Goal: Task Accomplishment & Management: Manage account settings

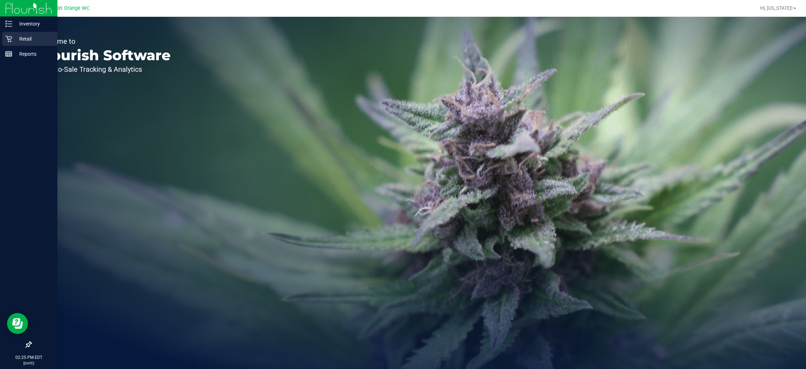
click at [11, 41] on icon at bounding box center [8, 38] width 7 height 7
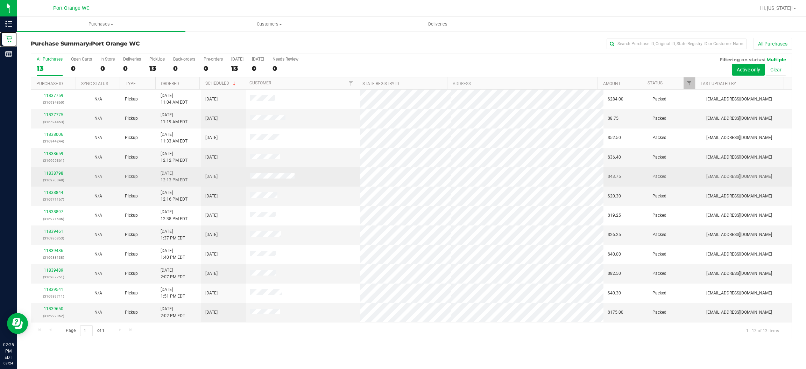
scroll to position [20, 0]
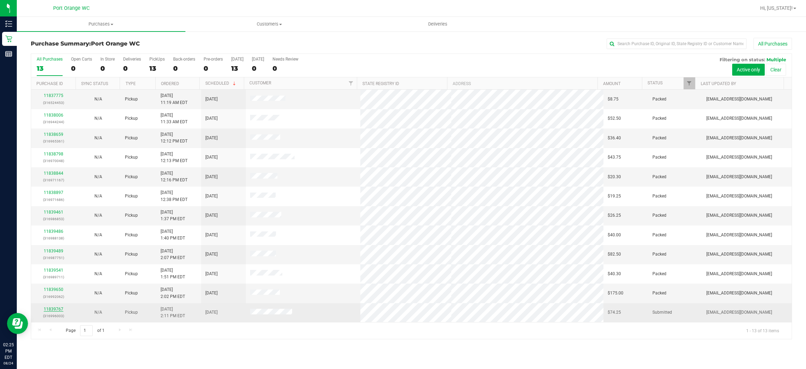
click at [55, 308] on link "11839767" at bounding box center [54, 308] width 20 height 5
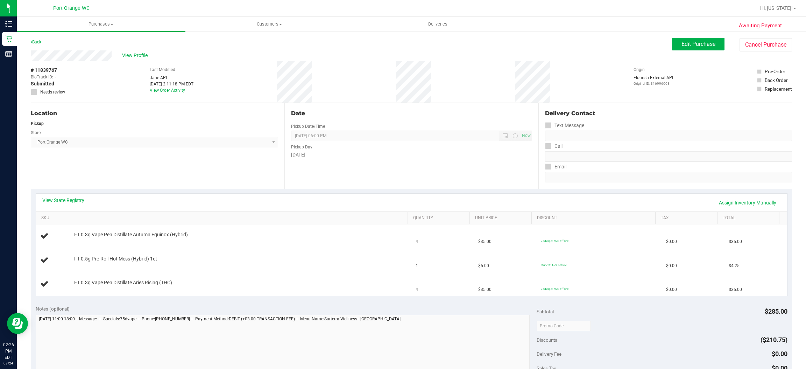
click at [258, 89] on div "# 11839767 BioTrack ID: - Submitted Needs review Last Modified Jane API Aug 24,…" at bounding box center [411, 82] width 761 height 42
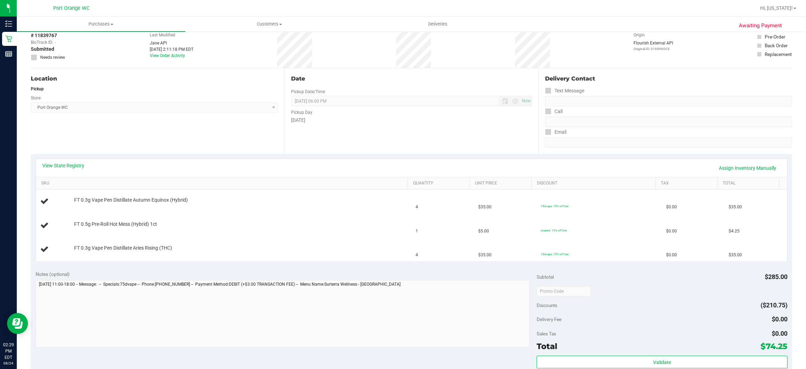
scroll to position [52, 0]
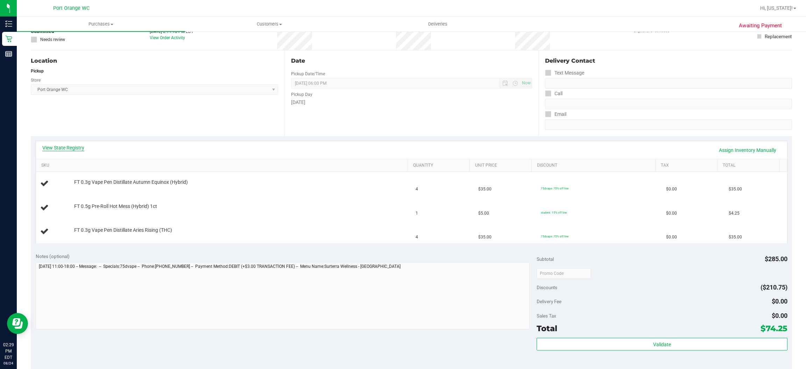
click at [78, 144] on link "View State Registry" at bounding box center [63, 147] width 42 height 7
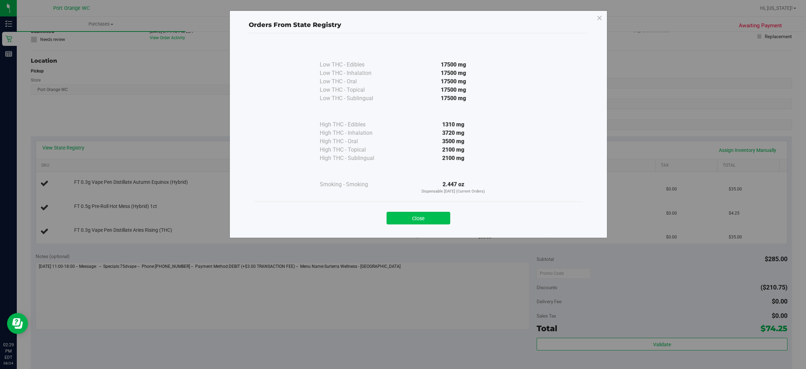
click at [417, 220] on button "Close" at bounding box center [419, 218] width 64 height 13
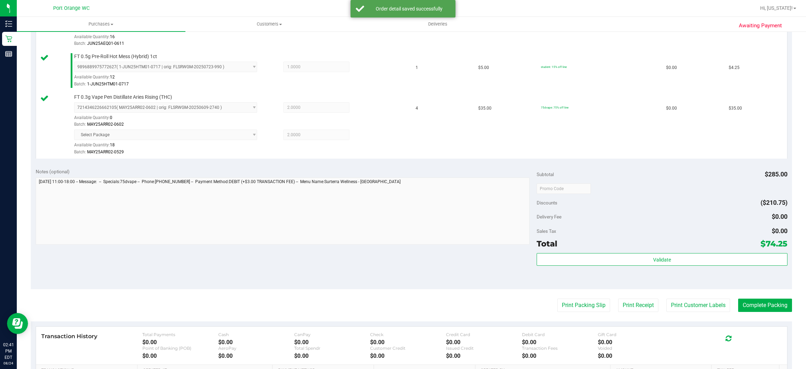
scroll to position [225, 0]
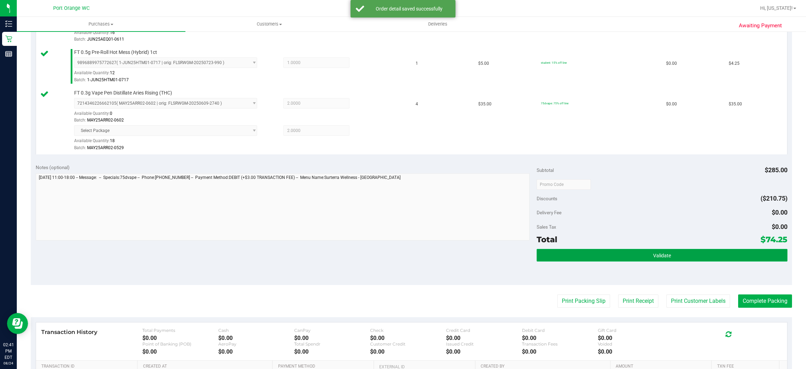
click at [677, 249] on button "Validate" at bounding box center [662, 255] width 251 height 13
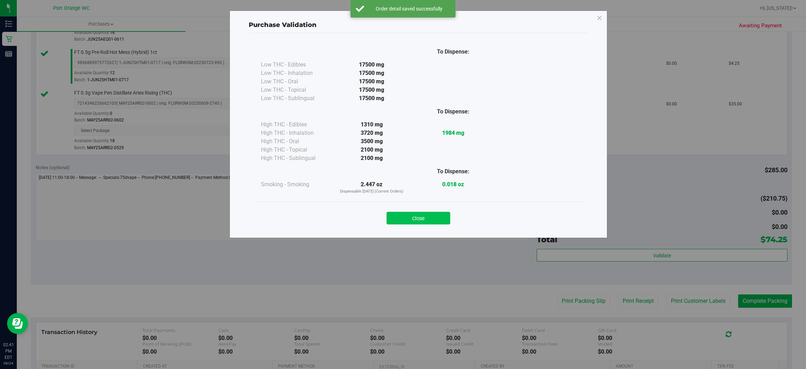
click at [433, 220] on button "Close" at bounding box center [419, 218] width 64 height 13
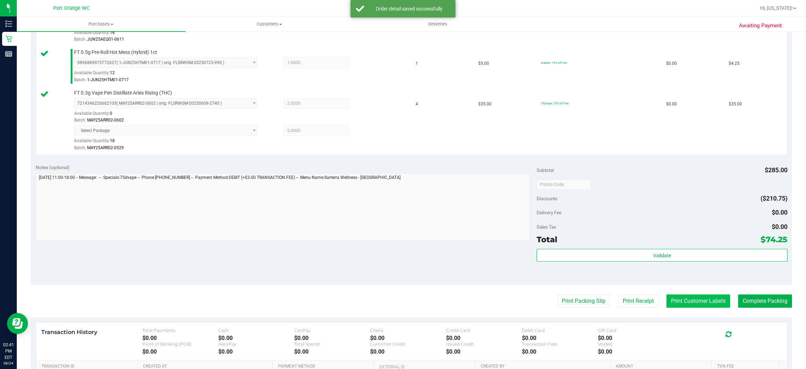
click at [692, 302] on button "Print Customer Labels" at bounding box center [699, 300] width 64 height 13
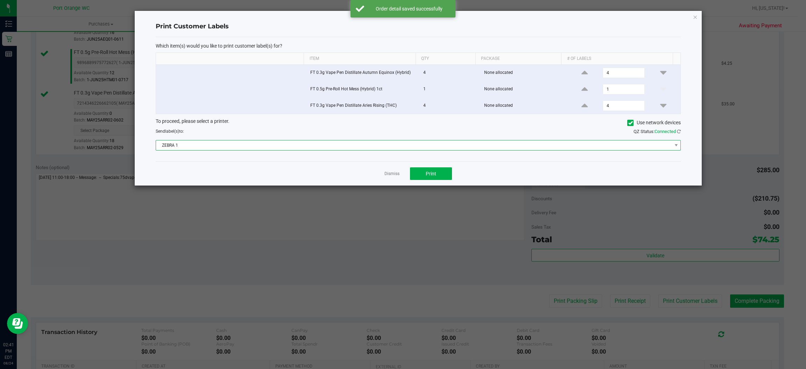
click at [379, 149] on span "ZEBRA 1" at bounding box center [414, 145] width 516 height 10
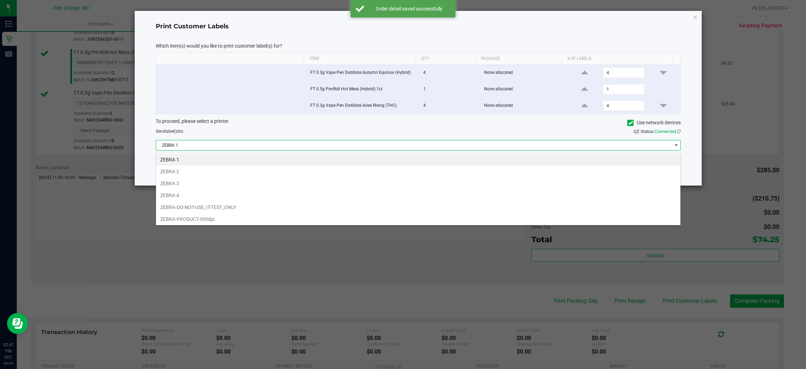
scroll to position [11, 525]
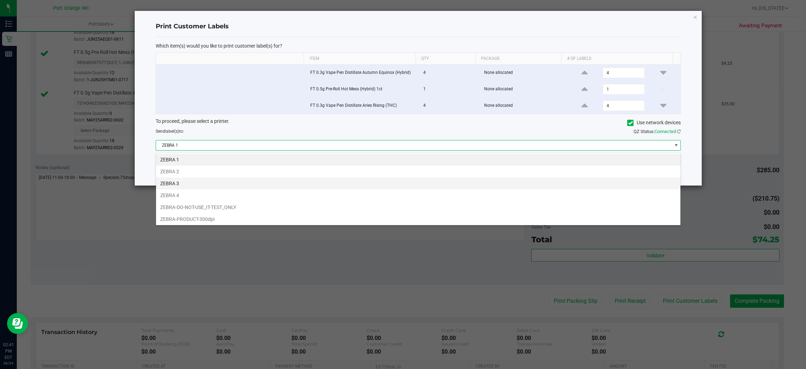
click at [185, 183] on li "ZEBRA 3" at bounding box center [418, 183] width 524 height 12
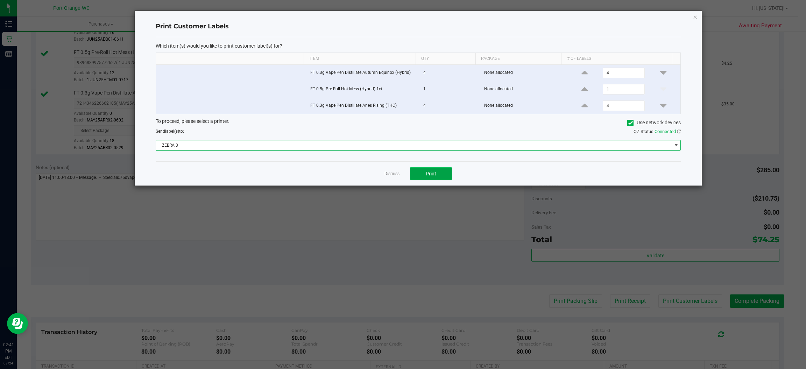
click at [436, 179] on button "Print" at bounding box center [431, 173] width 42 height 13
click at [394, 176] on link "Dismiss" at bounding box center [392, 174] width 15 height 6
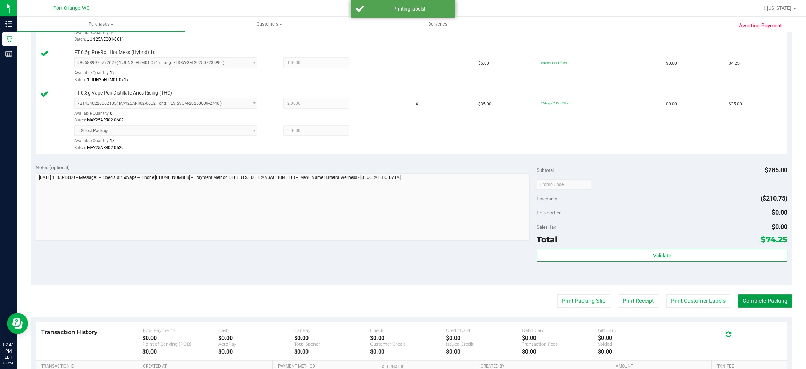
click at [771, 305] on button "Complete Packing" at bounding box center [765, 300] width 54 height 13
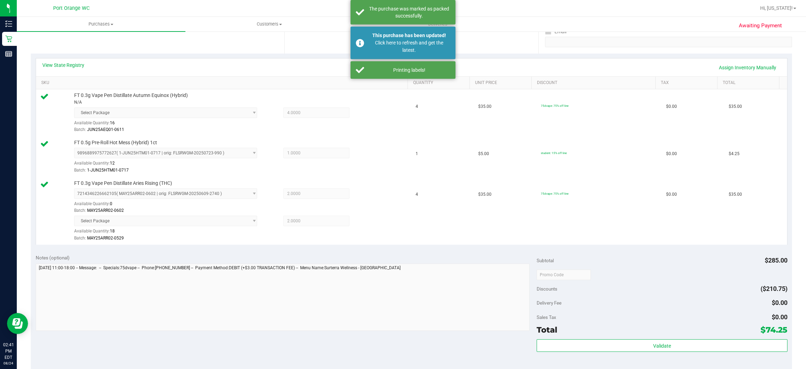
scroll to position [0, 0]
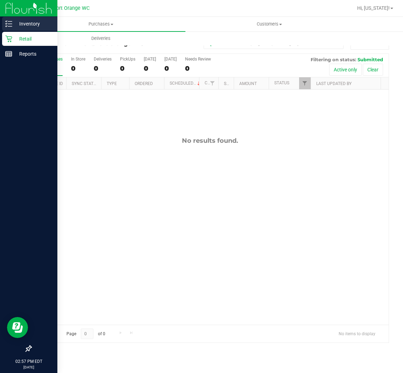
click at [11, 24] on icon at bounding box center [8, 23] width 7 height 7
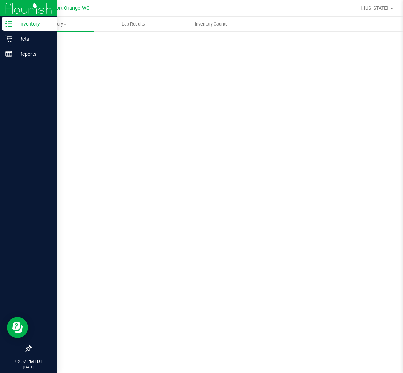
click at [37, 23] on p "Inventory" at bounding box center [33, 24] width 42 height 8
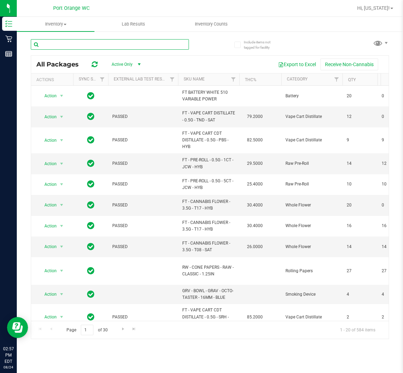
click at [110, 45] on input "text" at bounding box center [110, 44] width 158 height 10
type input "sui"
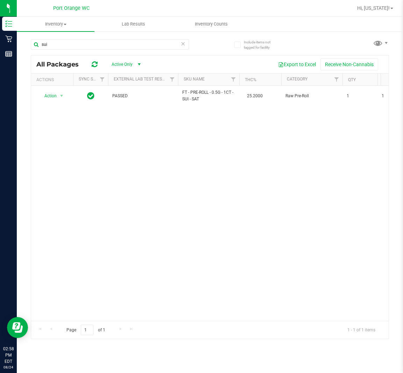
click at [346, 242] on div "Action Action Global inventory Package audit log Print package label Print prod…" at bounding box center [210, 203] width 358 height 235
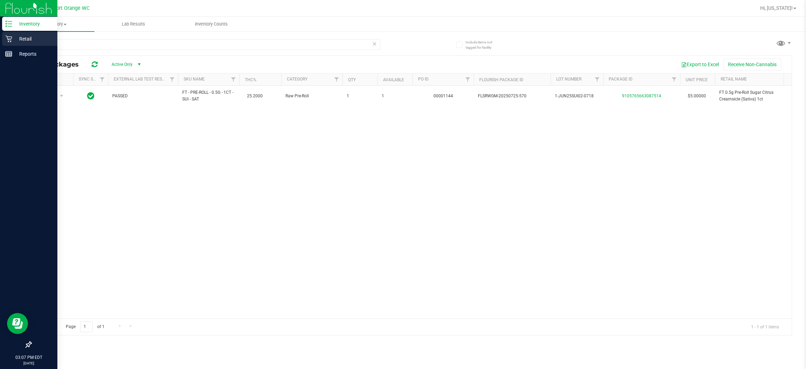
click at [14, 40] on p "Retail" at bounding box center [33, 39] width 42 height 8
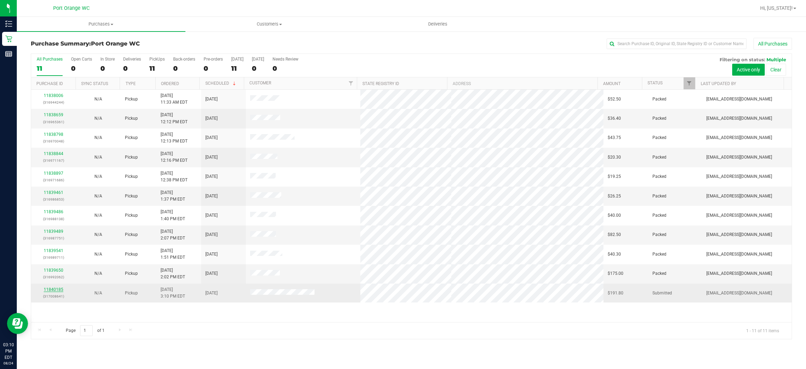
click at [62, 288] on link "11840185" at bounding box center [54, 289] width 20 height 5
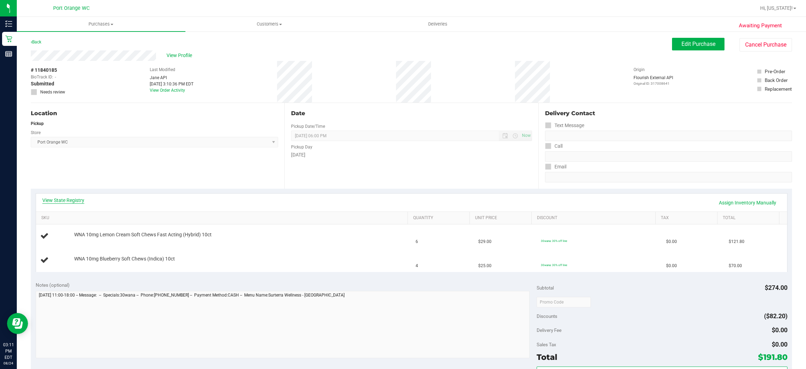
click at [81, 197] on link "View State Registry" at bounding box center [63, 200] width 42 height 7
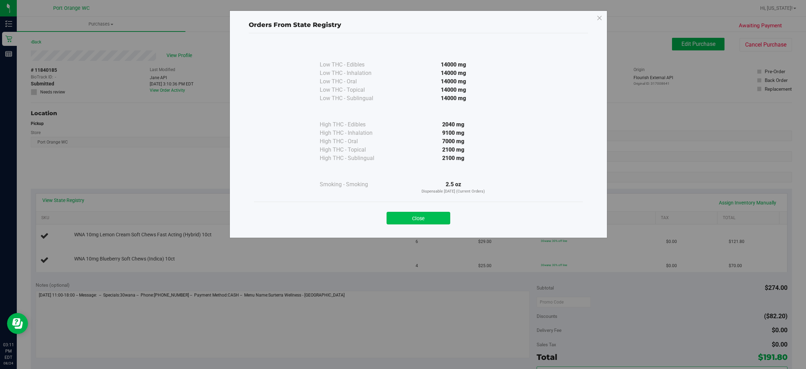
click at [436, 221] on button "Close" at bounding box center [419, 218] width 64 height 13
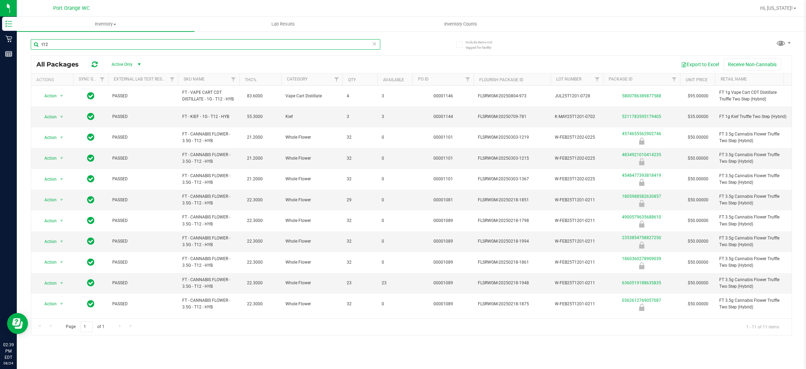
click at [66, 40] on input "t12" at bounding box center [206, 44] width 350 height 10
click at [66, 41] on input "t12" at bounding box center [206, 44] width 350 height 10
type input "arr"
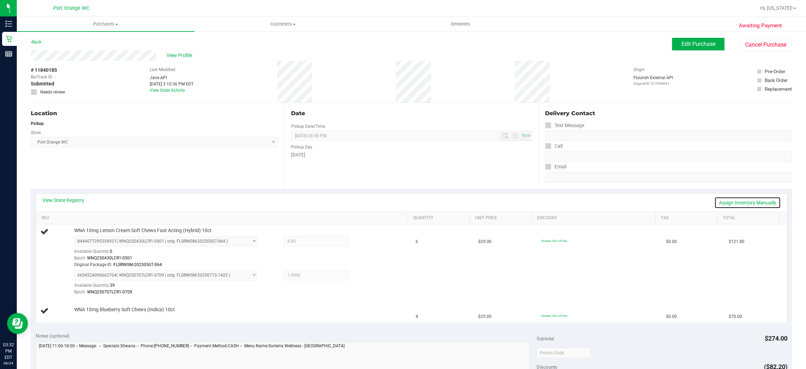
click at [742, 205] on link "Assign Inventory Manually" at bounding box center [747, 203] width 66 height 12
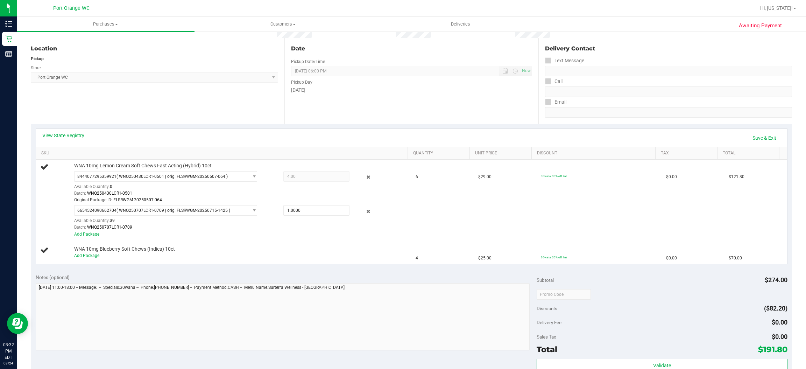
scroll to position [93, 0]
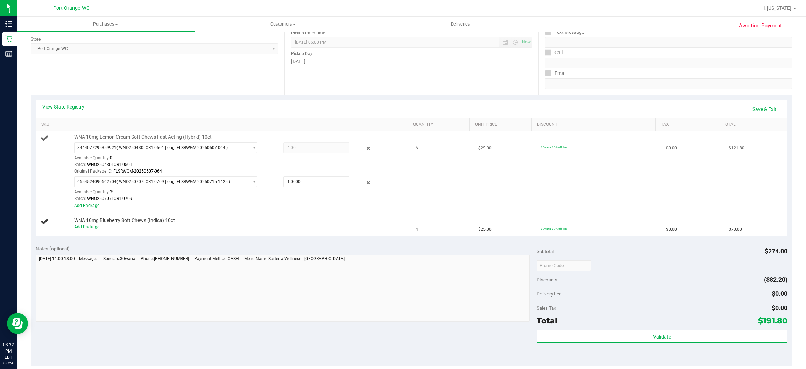
click at [94, 205] on link "Add Package" at bounding box center [86, 205] width 25 height 5
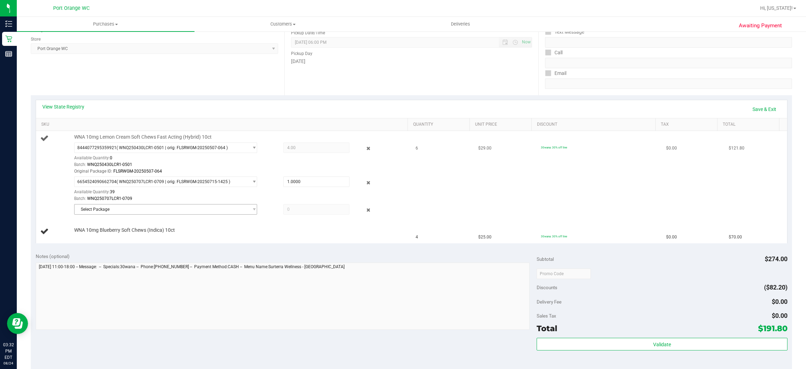
click at [181, 208] on span "Select Package" at bounding box center [162, 209] width 174 height 10
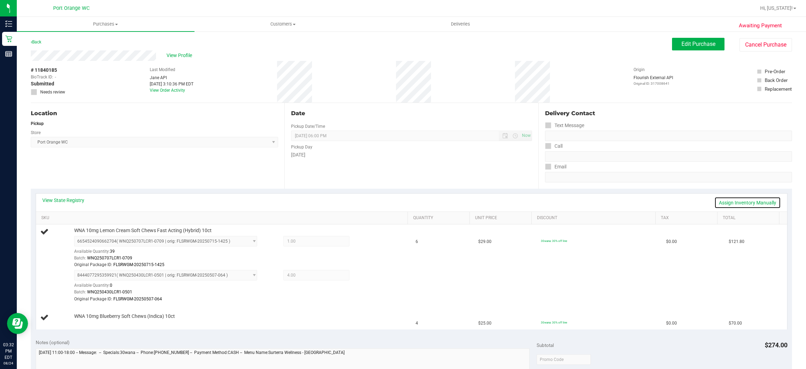
click at [736, 202] on link "Assign Inventory Manually" at bounding box center [747, 203] width 66 height 12
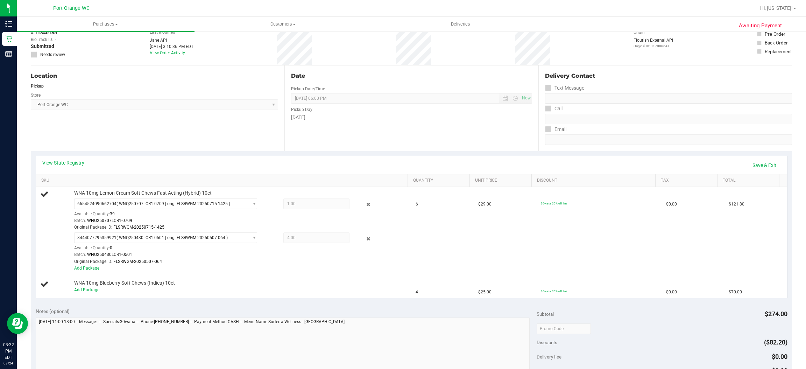
scroll to position [81, 0]
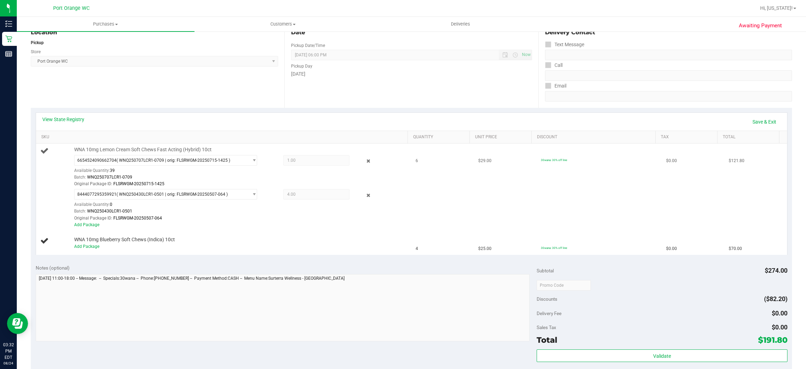
click at [305, 149] on div "WNA 10mg Lemon Cream Soft Chews Fast Acting (Hybrid) 10ct 6654524090662704 ( WN…" at bounding box center [238, 187] width 334 height 82
click at [304, 159] on span "1.00 1" at bounding box center [316, 160] width 66 height 10
click at [90, 225] on link "Add Package" at bounding box center [86, 224] width 25 height 5
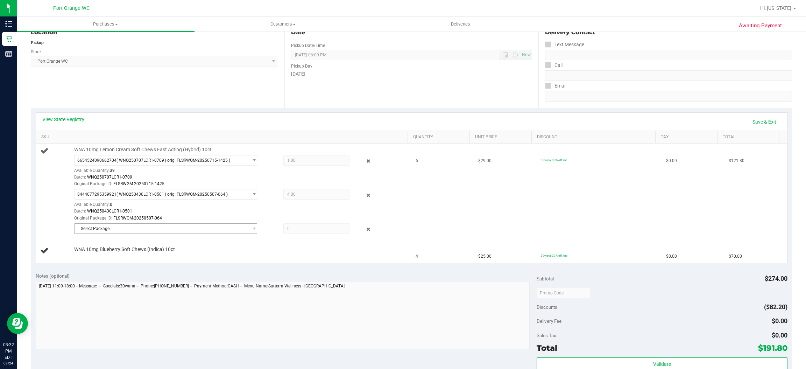
click at [134, 226] on span "Select Package" at bounding box center [162, 229] width 174 height 10
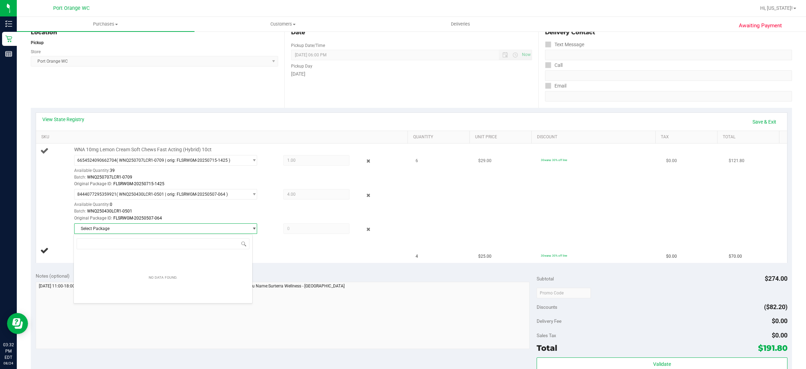
click at [338, 174] on div "Batch: WNQ250707LCR1-0709" at bounding box center [239, 177] width 331 height 7
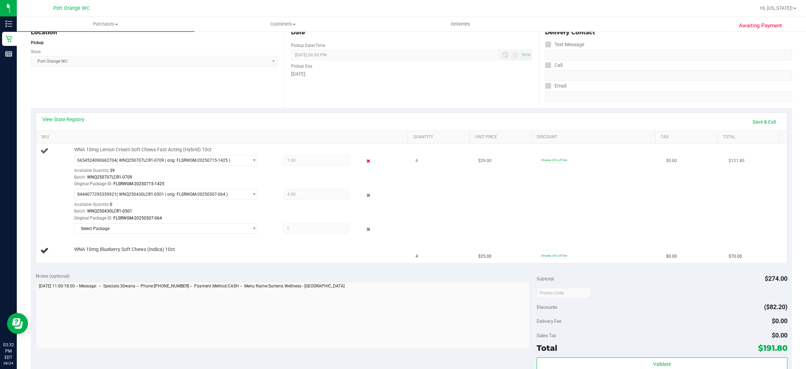
click at [365, 164] on icon at bounding box center [368, 161] width 7 height 8
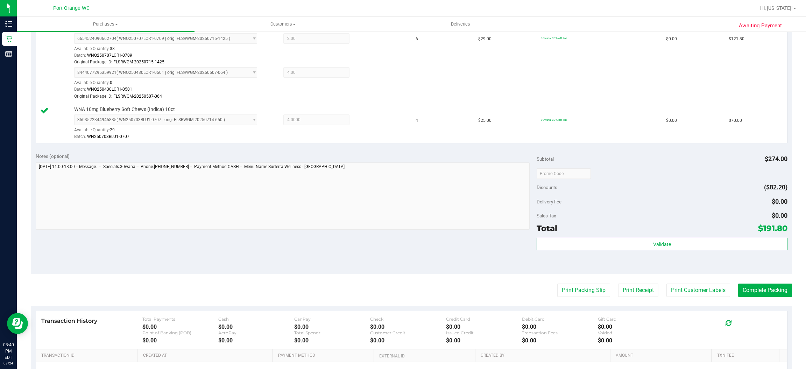
scroll to position [268, 0]
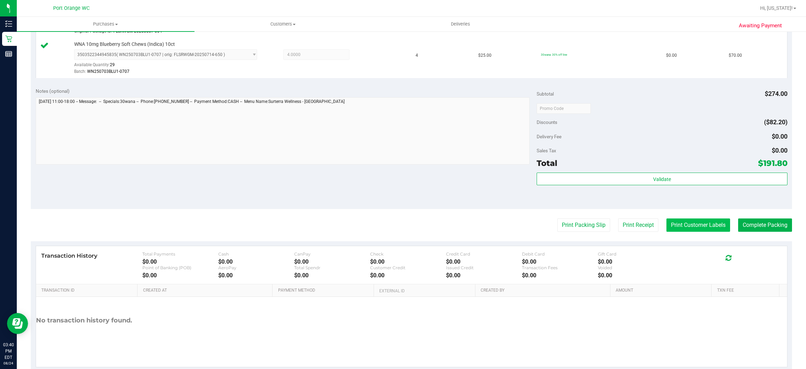
click at [700, 225] on button "Print Customer Labels" at bounding box center [699, 224] width 64 height 13
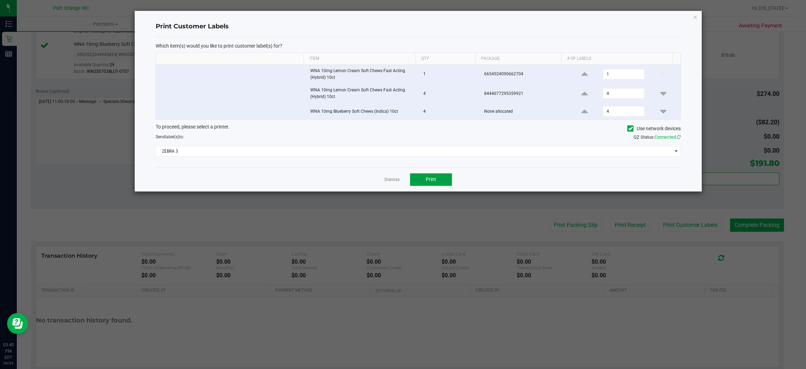
click at [444, 181] on button "Print" at bounding box center [431, 179] width 42 height 13
click at [396, 180] on link "Dismiss" at bounding box center [392, 180] width 15 height 6
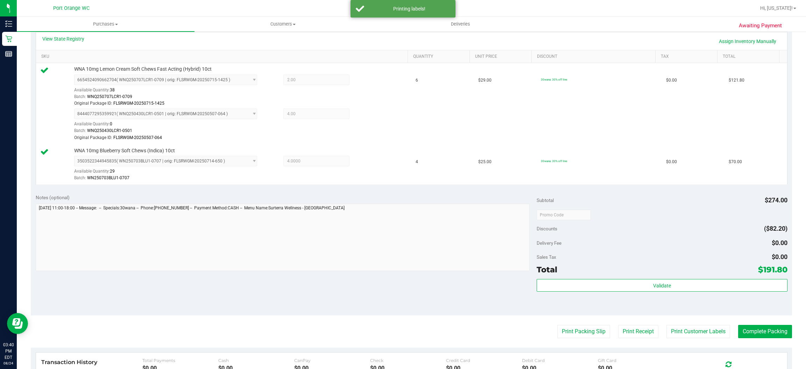
scroll to position [162, 0]
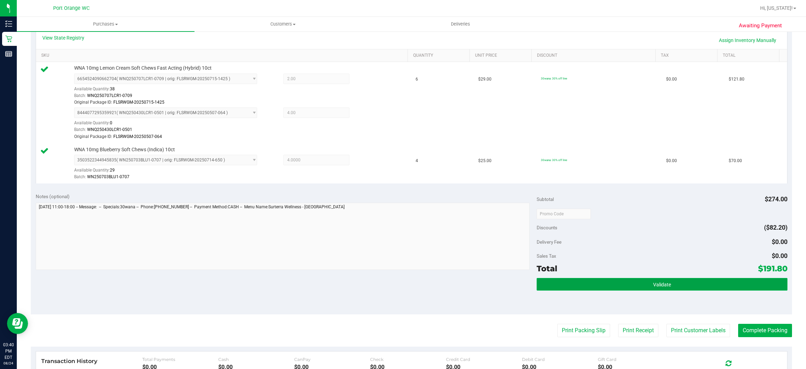
click at [654, 285] on span "Validate" at bounding box center [662, 285] width 18 height 6
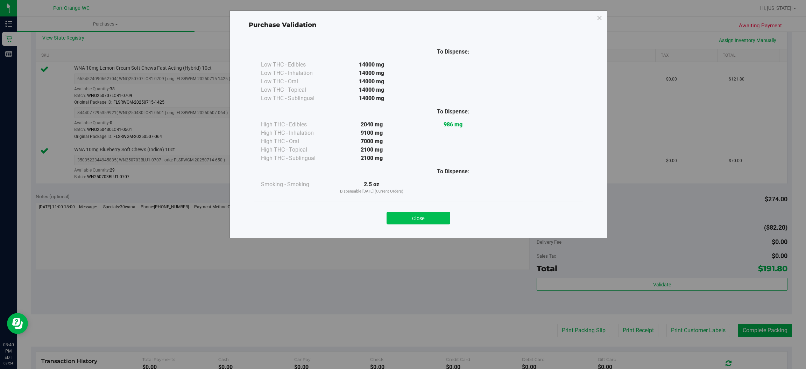
click at [417, 221] on button "Close" at bounding box center [419, 218] width 64 height 13
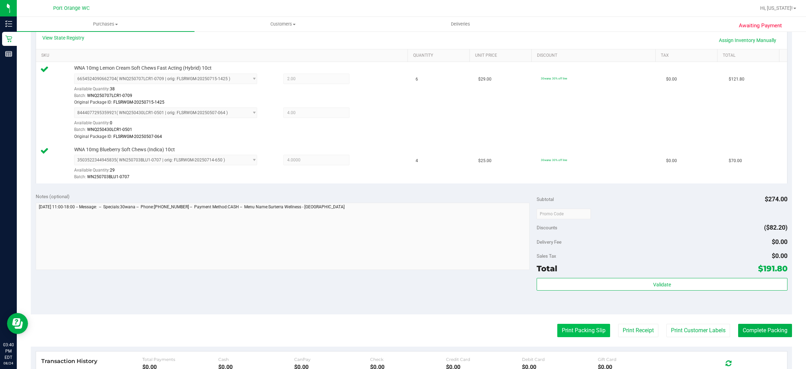
click at [571, 332] on button "Print Packing Slip" at bounding box center [583, 330] width 53 height 13
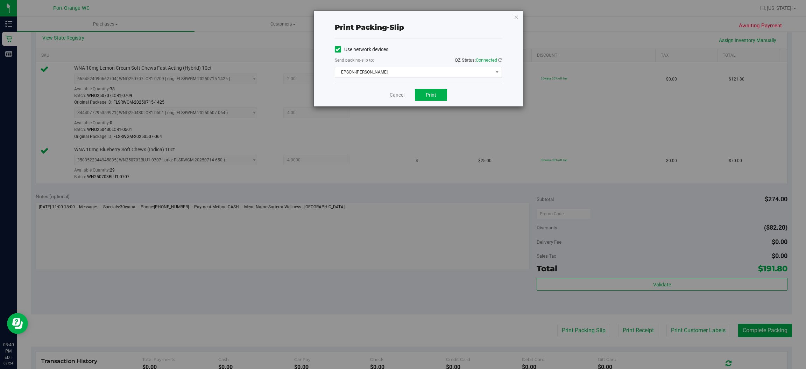
click at [414, 70] on span "EPSON-[PERSON_NAME]" at bounding box center [414, 72] width 158 height 10
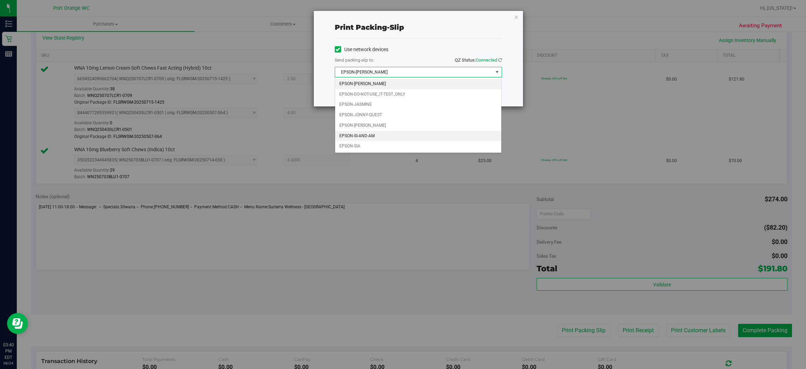
click at [376, 136] on li "EPSON-SI-AND-AM" at bounding box center [418, 136] width 167 height 10
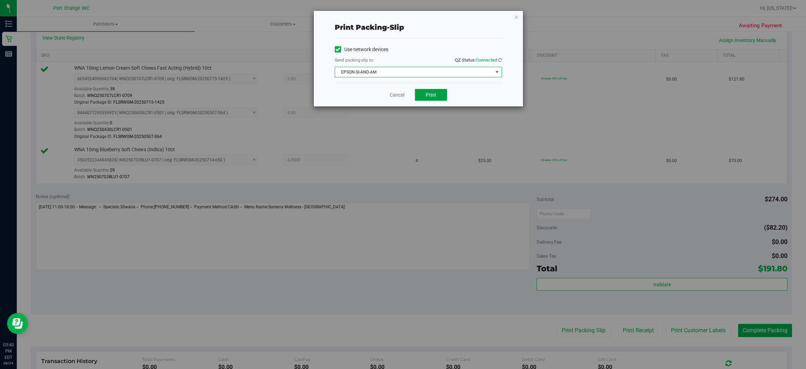
click at [438, 97] on button "Print" at bounding box center [431, 95] width 32 height 12
click at [396, 94] on link "Cancel" at bounding box center [397, 94] width 15 height 7
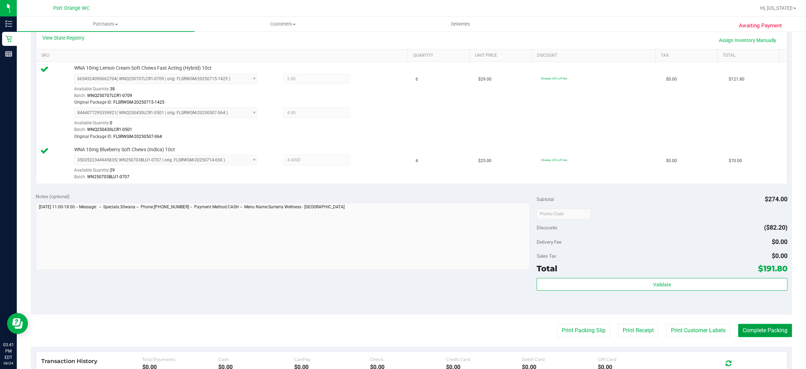
click at [756, 331] on button "Complete Packing" at bounding box center [765, 330] width 54 height 13
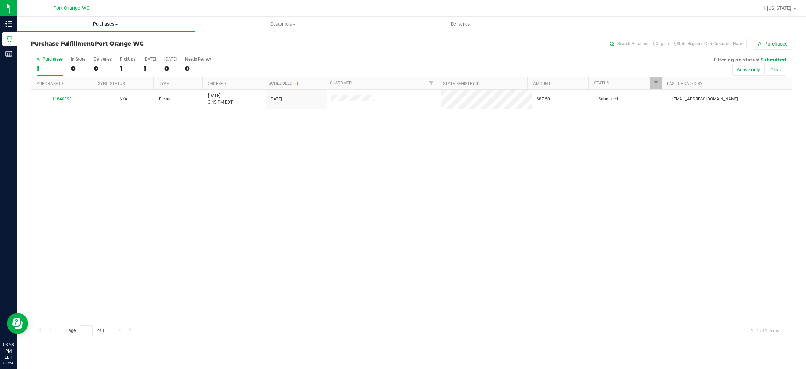
click at [117, 27] on span "Purchases" at bounding box center [106, 24] width 178 height 6
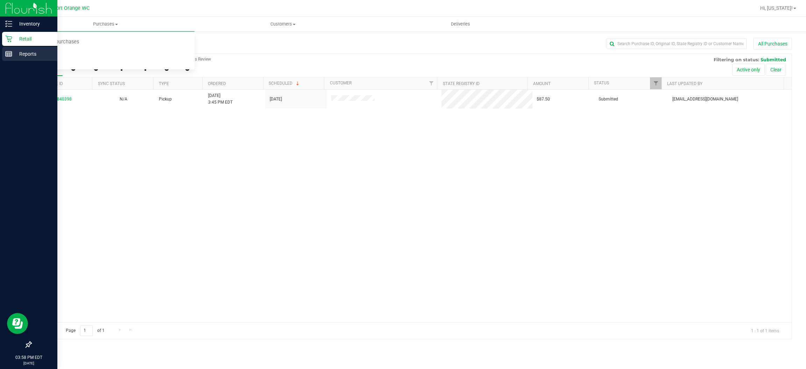
click at [8, 54] on line at bounding box center [9, 54] width 6 height 0
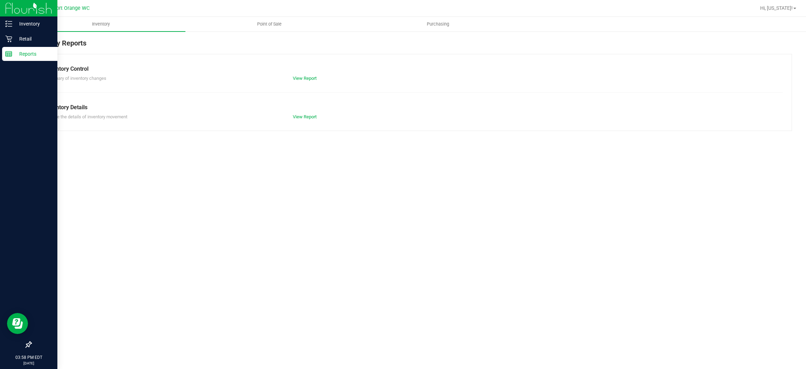
click at [296, 228] on div "Inventory Point of Sale Purchasing Inventory Reports Inventory Control Summary …" at bounding box center [411, 193] width 789 height 352
click at [280, 25] on span "Point of Sale" at bounding box center [269, 24] width 43 height 6
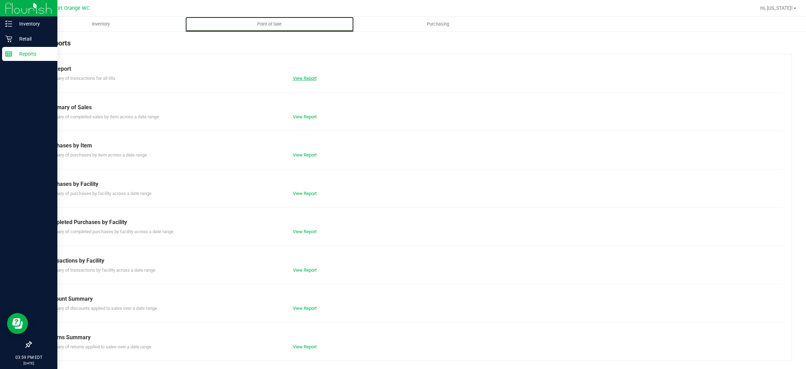
click at [310, 78] on link "View Report" at bounding box center [305, 78] width 24 height 5
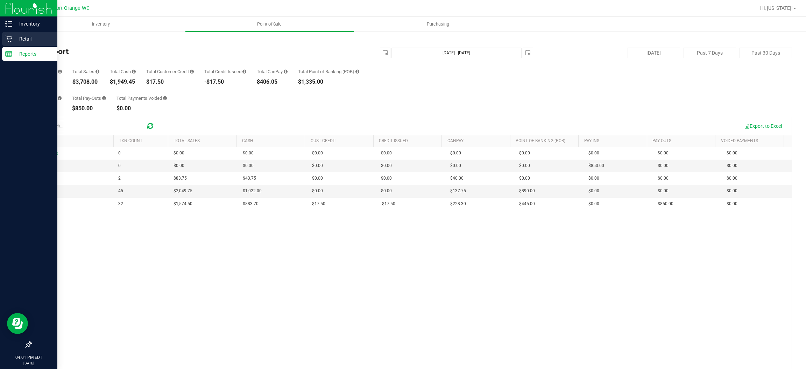
click at [8, 38] on icon at bounding box center [8, 38] width 7 height 7
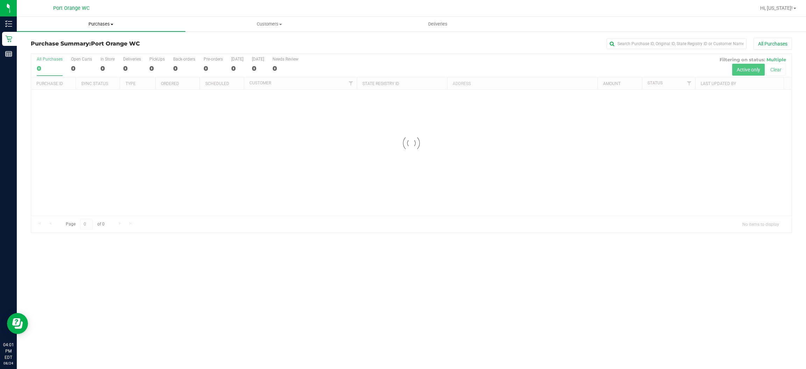
click at [103, 21] on span "Purchases" at bounding box center [101, 24] width 169 height 6
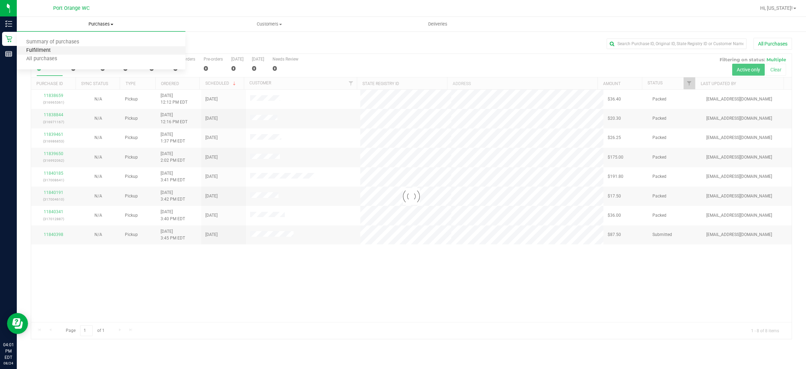
click at [31, 50] on span "Fulfillment" at bounding box center [38, 51] width 43 height 6
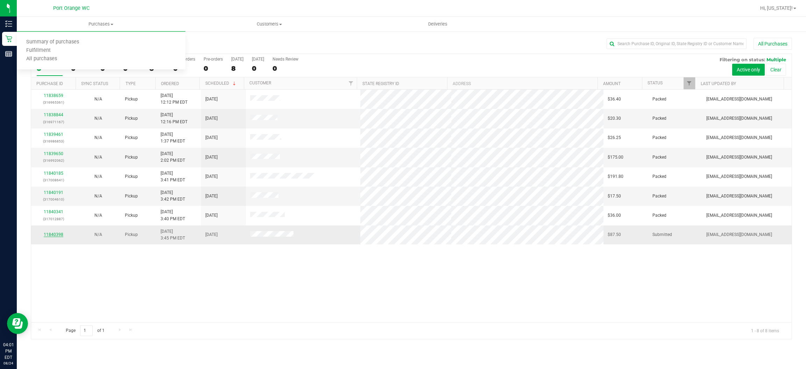
click at [53, 233] on link "11840398" at bounding box center [54, 234] width 20 height 5
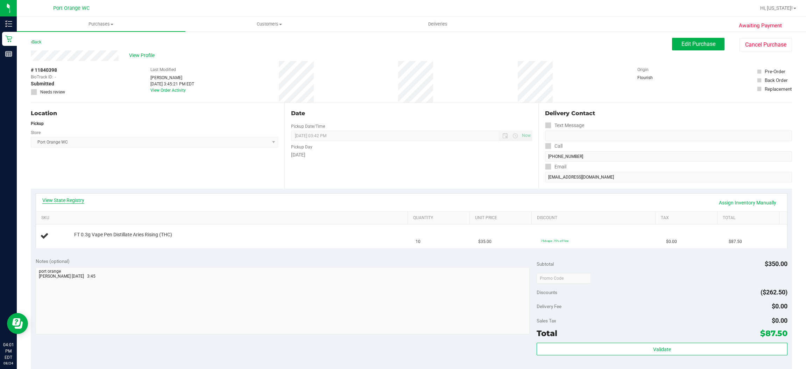
click at [80, 200] on link "View State Registry" at bounding box center [63, 200] width 42 height 7
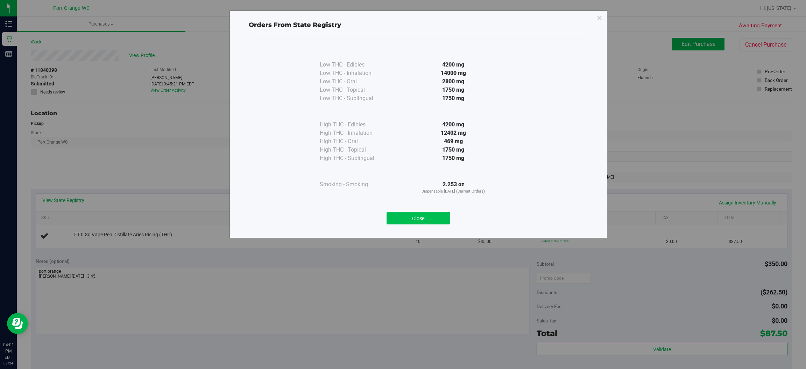
click at [433, 221] on button "Close" at bounding box center [419, 218] width 64 height 13
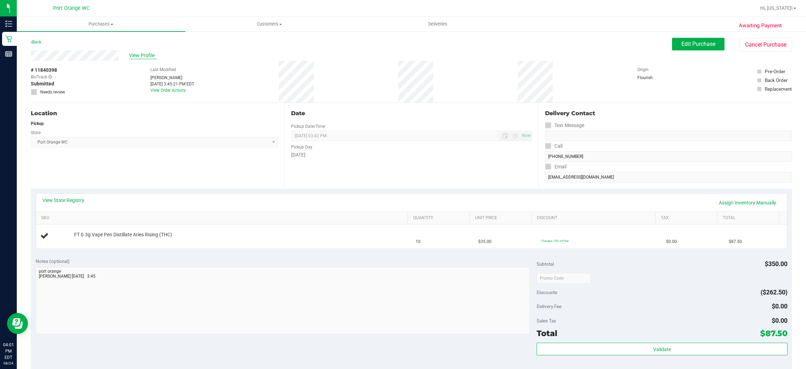
click at [147, 55] on span "View Profile" at bounding box center [143, 55] width 28 height 7
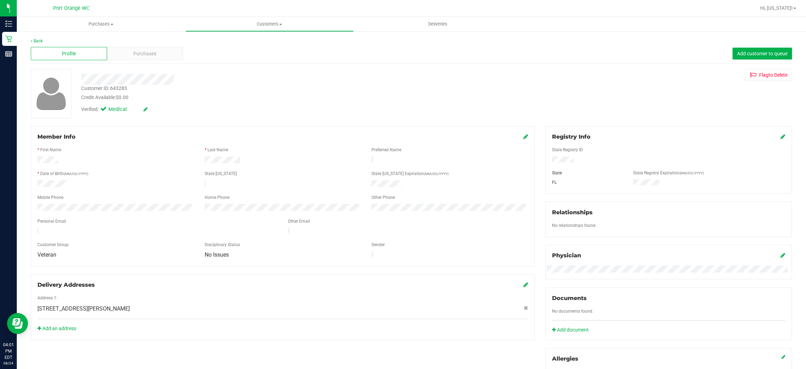
click at [153, 57] on span "Purchases" at bounding box center [144, 53] width 23 height 7
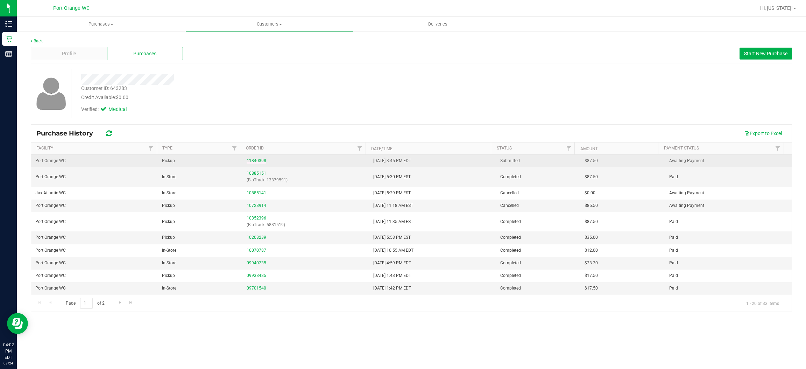
click at [259, 161] on link "11840398" at bounding box center [257, 160] width 20 height 5
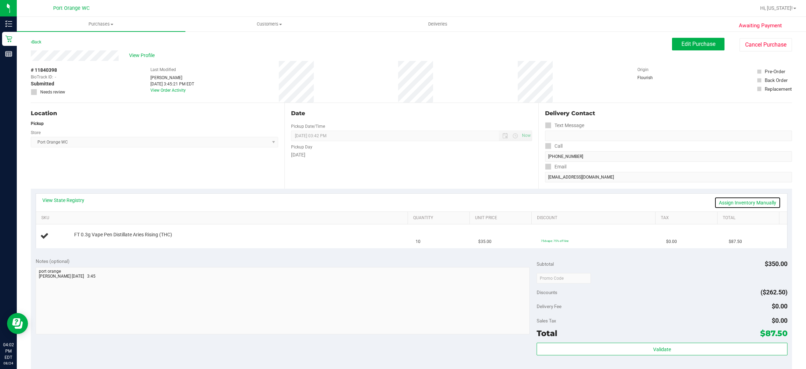
click at [743, 201] on link "Assign Inventory Manually" at bounding box center [747, 203] width 66 height 12
click at [94, 240] on link "Add Package" at bounding box center [86, 239] width 25 height 5
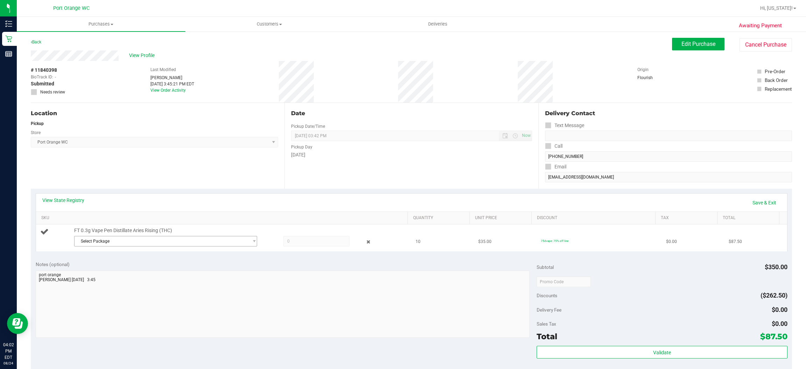
click at [179, 242] on span "Select Package" at bounding box center [162, 241] width 174 height 10
click at [191, 270] on span "( MAY25ARR02-0529 | orig: FLSRWGM-20250604-798 )" at bounding box center [169, 270] width 103 height 5
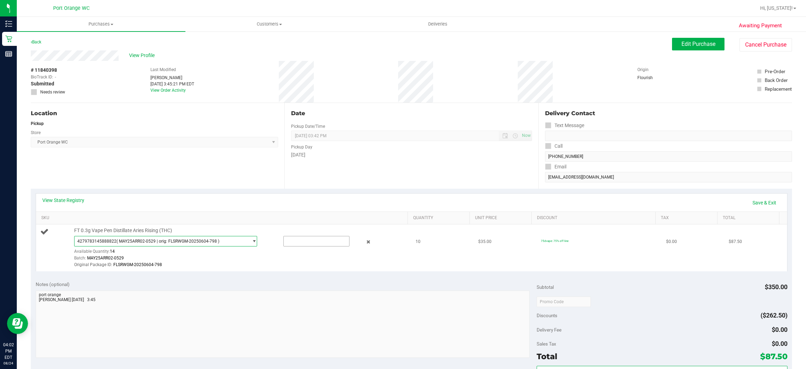
click at [303, 241] on input "text" at bounding box center [316, 241] width 65 height 10
type input "10"
click at [759, 201] on link "Save & Exit" at bounding box center [764, 203] width 33 height 12
type input "10.0000"
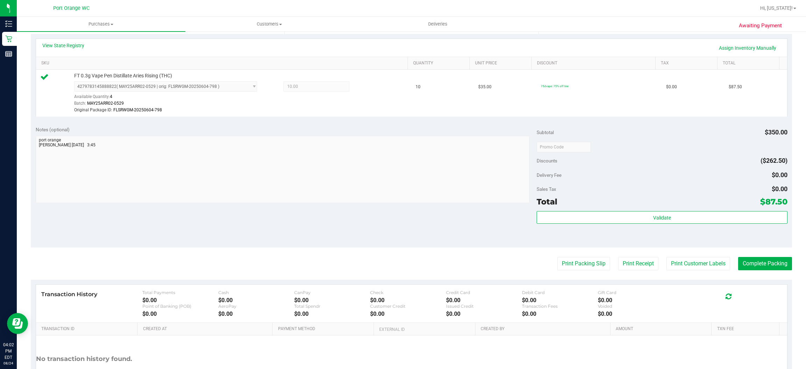
scroll to position [189, 0]
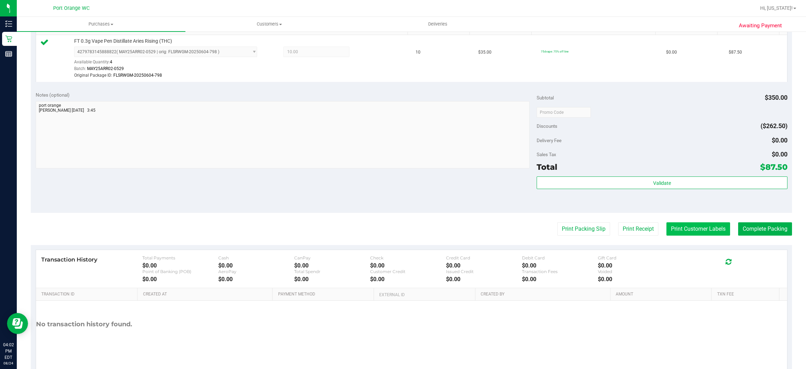
click at [693, 232] on button "Print Customer Labels" at bounding box center [699, 228] width 64 height 13
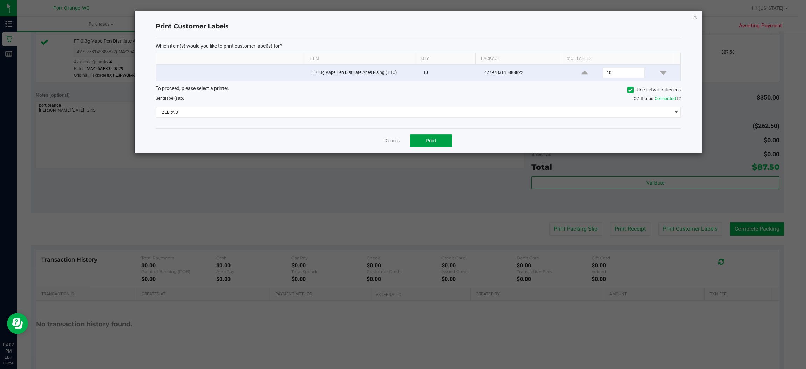
click at [431, 141] on span "Print" at bounding box center [431, 141] width 10 height 6
click at [389, 156] on ngb-modal-window "Print Customer Labels Which item(s) would you like to print customer label(s) f…" at bounding box center [405, 184] width 811 height 369
click at [387, 140] on link "Dismiss" at bounding box center [392, 141] width 15 height 6
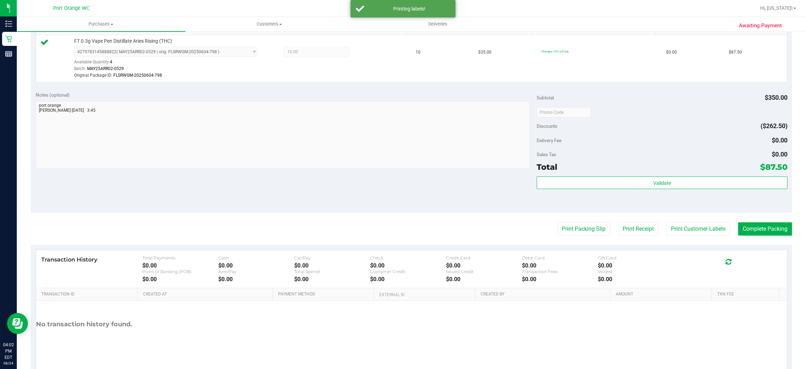
click at [618, 203] on div "Validate" at bounding box center [662, 191] width 251 height 31
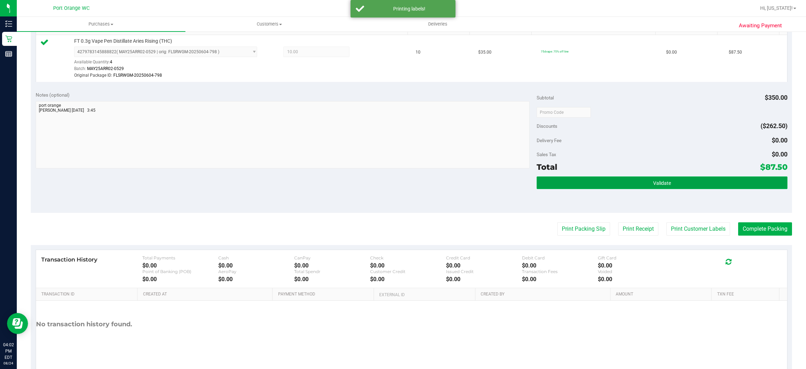
click at [635, 182] on button "Validate" at bounding box center [662, 182] width 251 height 13
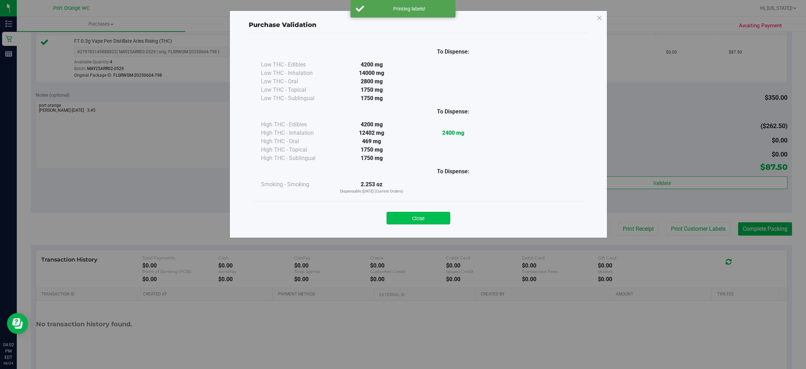
click at [415, 212] on button "Close" at bounding box center [419, 218] width 64 height 13
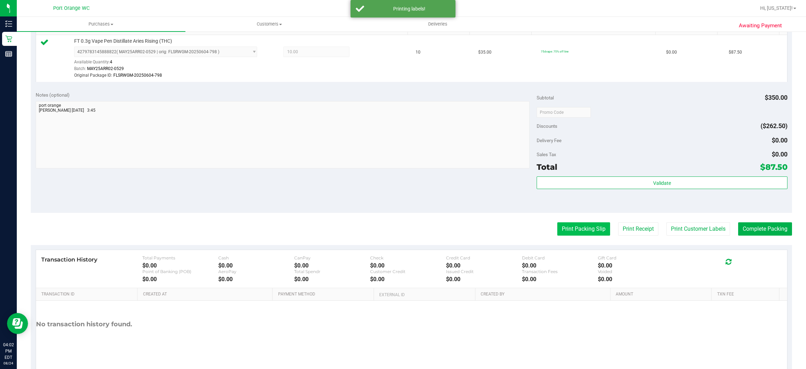
click at [569, 226] on button "Print Packing Slip" at bounding box center [583, 228] width 53 height 13
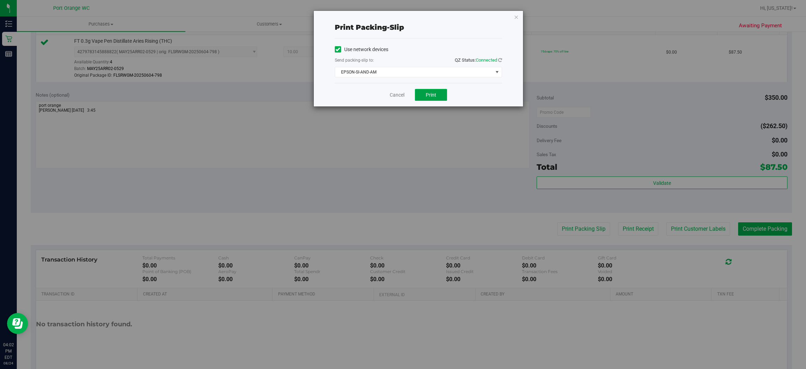
click at [432, 98] on button "Print" at bounding box center [431, 95] width 32 height 12
click at [396, 95] on link "Cancel" at bounding box center [397, 94] width 15 height 7
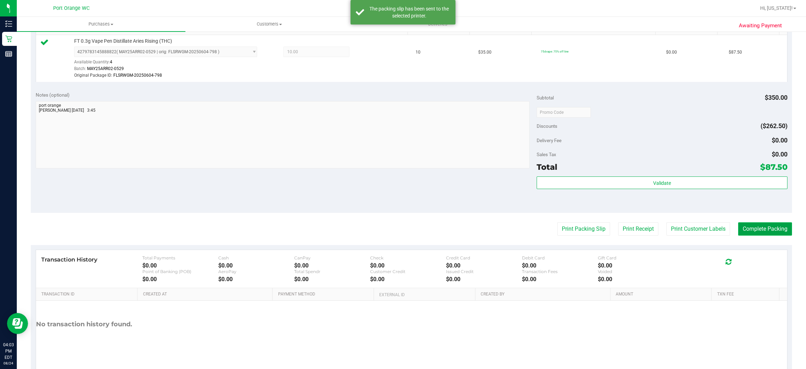
click at [763, 228] on button "Complete Packing" at bounding box center [765, 228] width 54 height 13
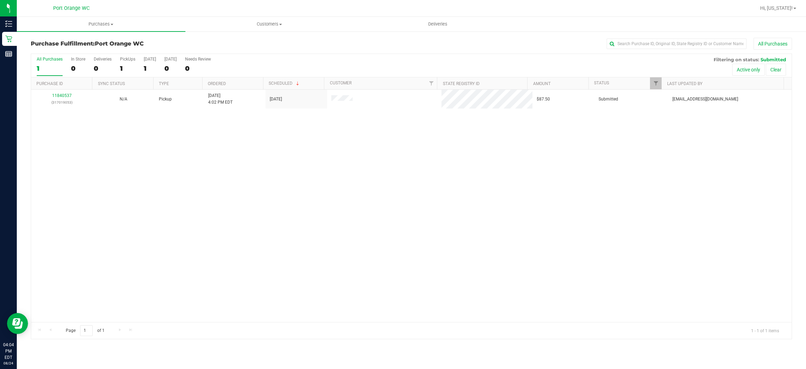
click at [96, 247] on div "11840537 (317019053) N/A Pickup [DATE] 4:02 PM EDT 8/24/2025 $87.50 Submitted […" at bounding box center [411, 206] width 761 height 232
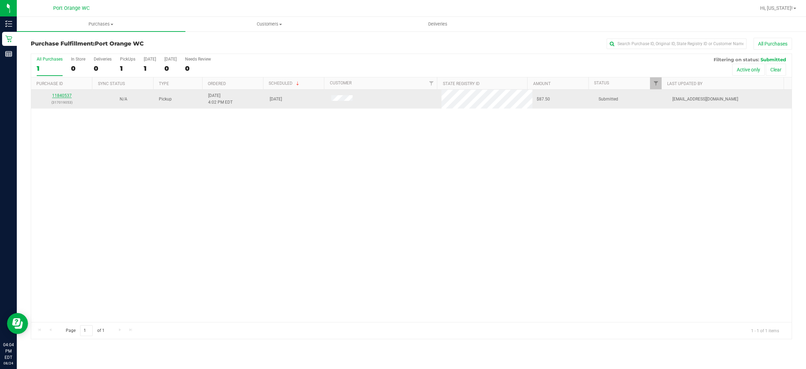
click at [64, 98] on link "11840537" at bounding box center [62, 95] width 20 height 5
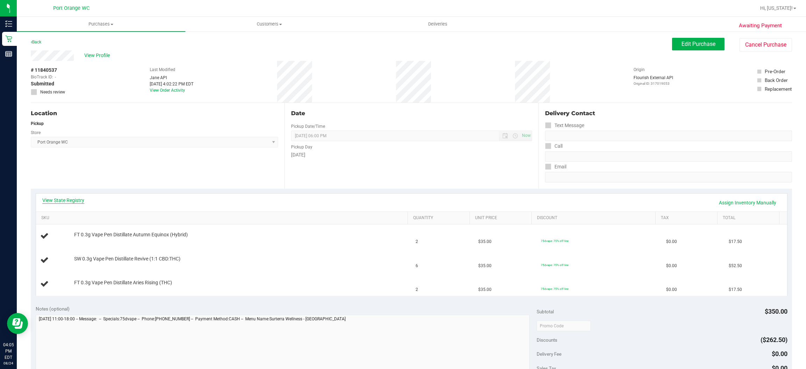
click at [73, 199] on link "View State Registry" at bounding box center [63, 200] width 42 height 7
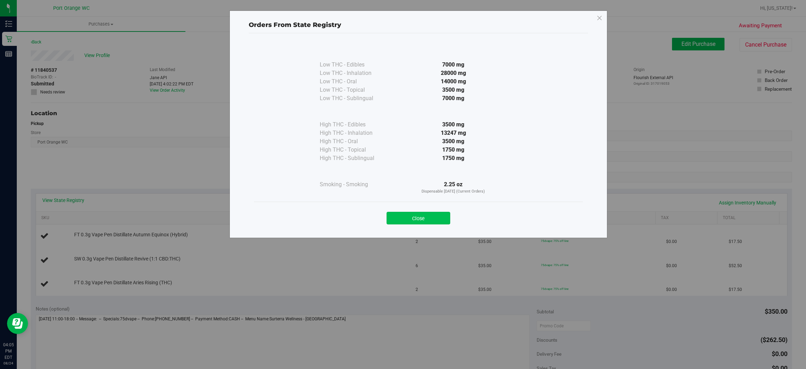
click at [424, 221] on button "Close" at bounding box center [419, 218] width 64 height 13
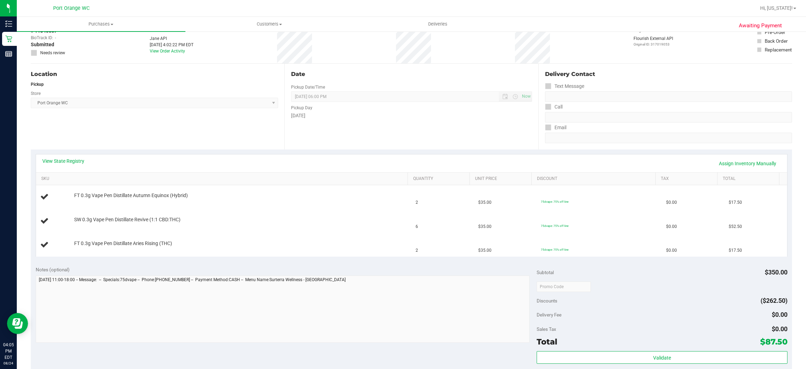
scroll to position [47, 0]
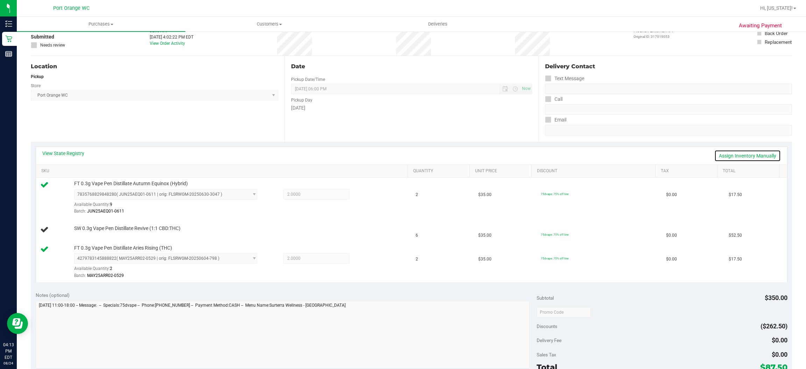
click at [757, 157] on link "Assign Inventory Manually" at bounding box center [747, 156] width 66 height 12
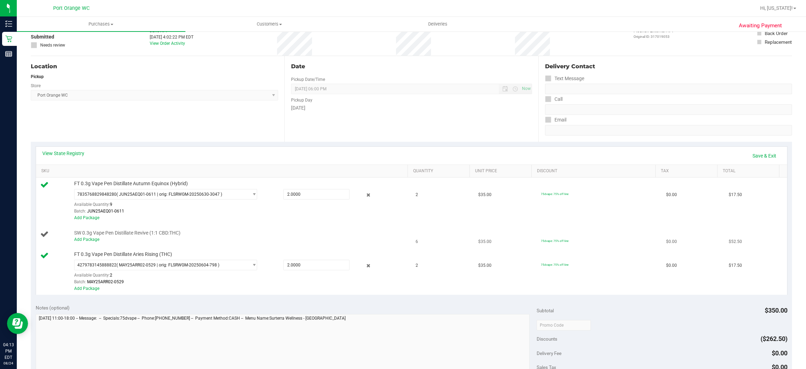
click at [91, 242] on div "Add Package" at bounding box center [239, 239] width 331 height 7
click at [95, 239] on link "Add Package" at bounding box center [86, 239] width 25 height 5
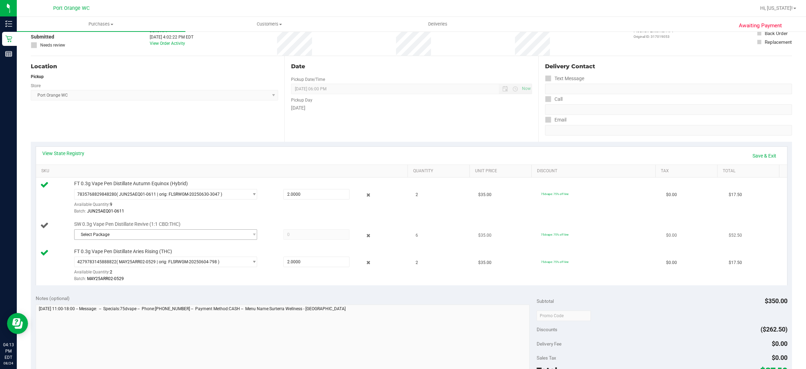
click at [129, 237] on span "Select Package" at bounding box center [162, 235] width 174 height 10
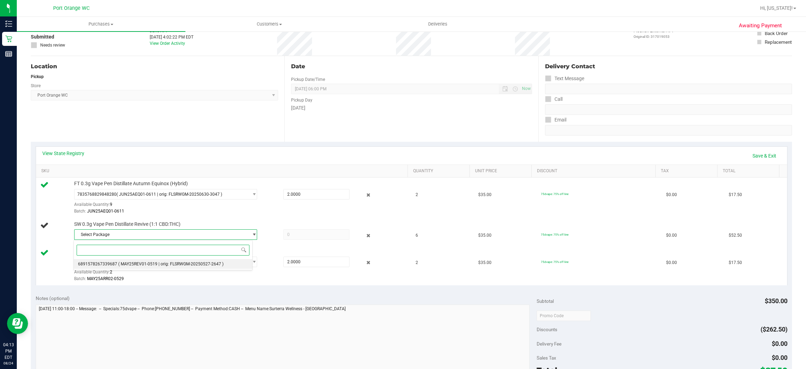
click at [152, 264] on span "( MAY25REV01-0519 | orig: FLSRWGM-20250527-2647 )" at bounding box center [170, 263] width 105 height 5
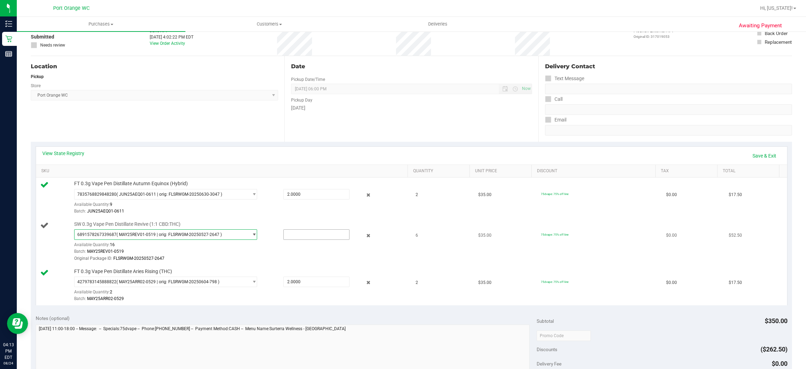
click at [296, 234] on input "text" at bounding box center [316, 235] width 65 height 10
type input "6"
type input "6.0000"
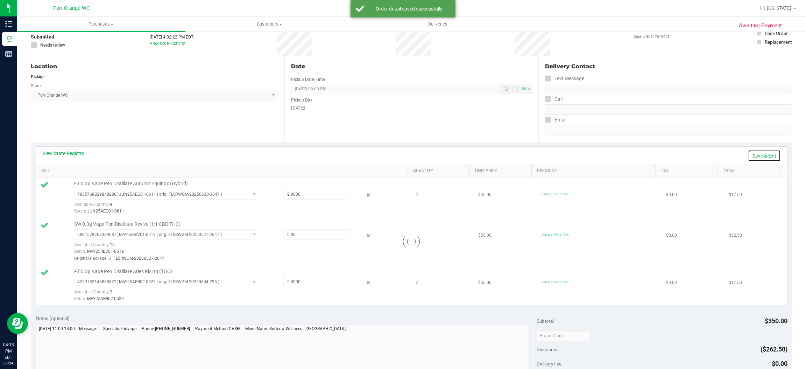
click at [755, 154] on link "Save & Exit" at bounding box center [764, 156] width 33 height 12
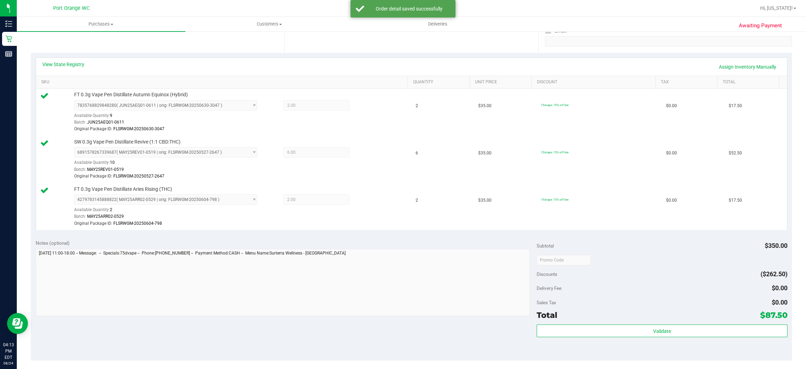
scroll to position [306, 0]
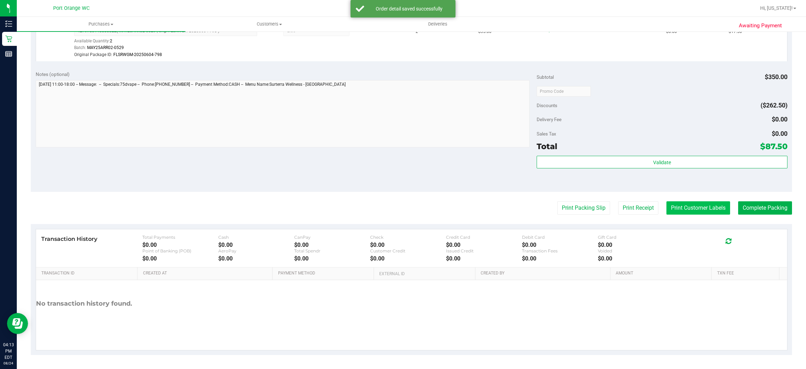
click at [692, 210] on button "Print Customer Labels" at bounding box center [699, 207] width 64 height 13
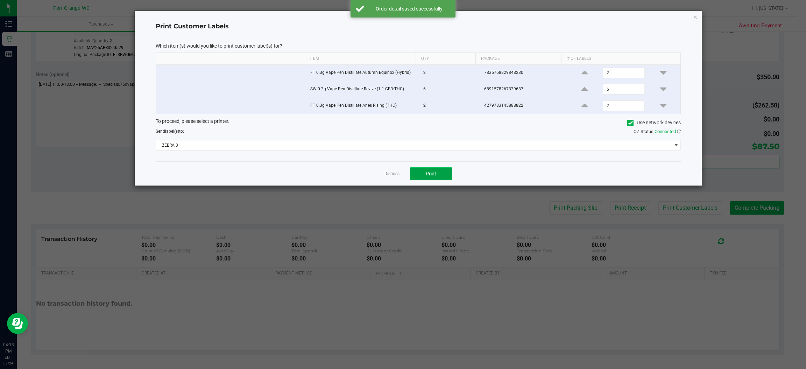
click at [445, 177] on button "Print" at bounding box center [431, 173] width 42 height 13
click at [389, 175] on link "Dismiss" at bounding box center [392, 174] width 15 height 6
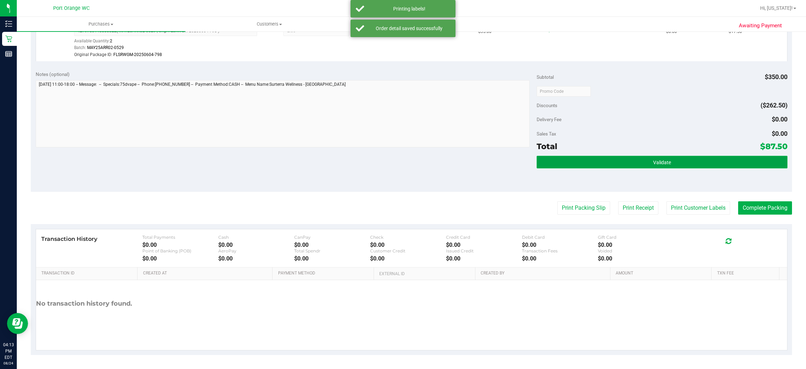
click at [732, 159] on button "Validate" at bounding box center [662, 162] width 251 height 13
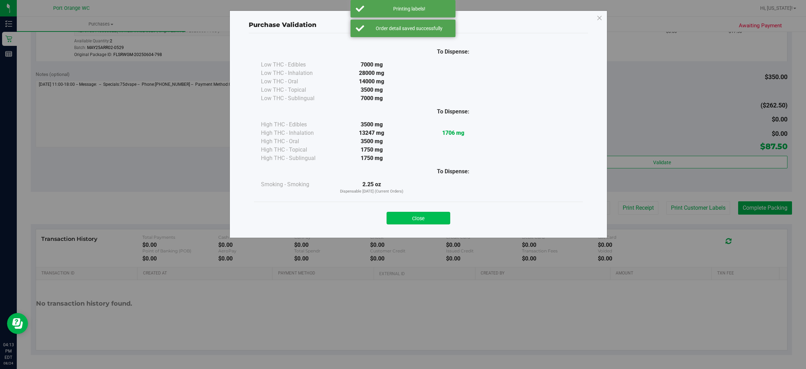
click at [431, 221] on button "Close" at bounding box center [419, 218] width 64 height 13
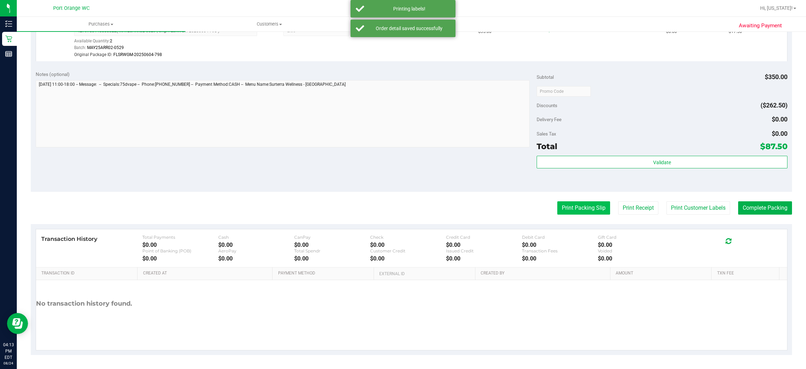
click at [582, 204] on button "Print Packing Slip" at bounding box center [583, 207] width 53 height 13
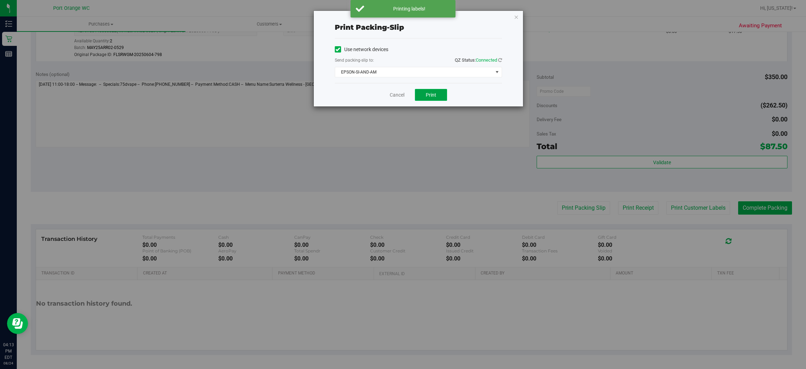
click at [436, 91] on button "Print" at bounding box center [431, 95] width 32 height 12
click at [393, 97] on link "Cancel" at bounding box center [397, 94] width 15 height 7
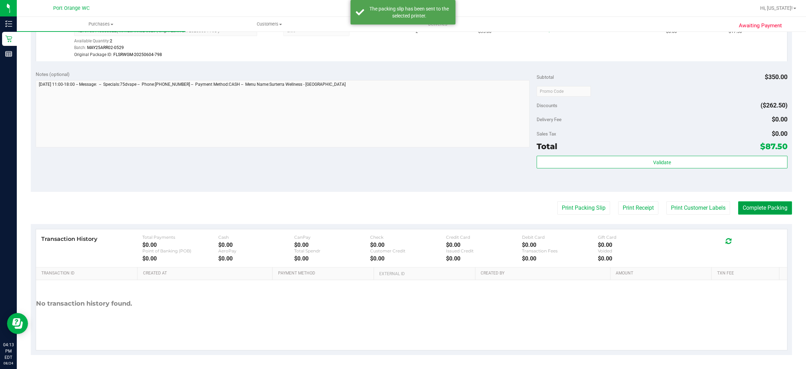
click at [754, 203] on button "Complete Packing" at bounding box center [765, 207] width 54 height 13
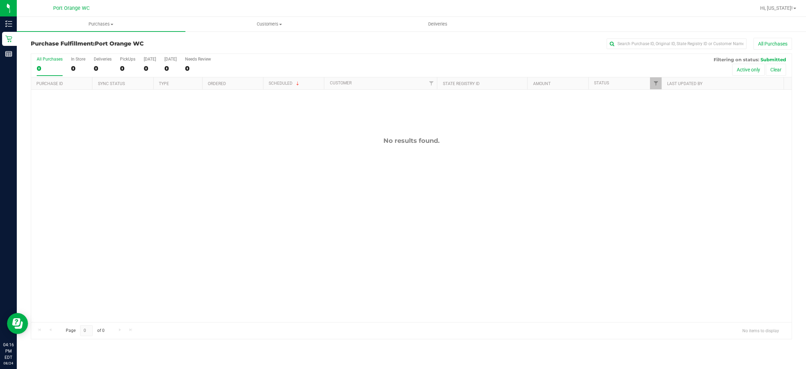
click at [366, 246] on div "No results found." at bounding box center [411, 230] width 761 height 280
